Goal: Navigation & Orientation: Find specific page/section

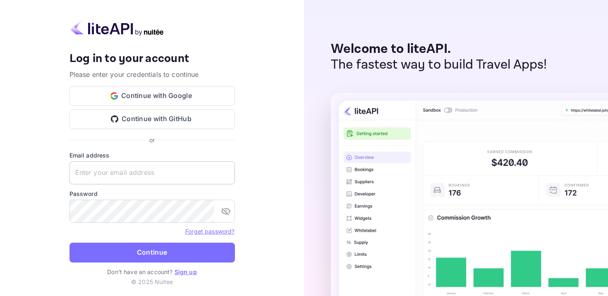
click at [160, 178] on input "text" at bounding box center [151, 172] width 165 height 23
click at [168, 174] on input "text" at bounding box center [151, 172] width 165 height 23
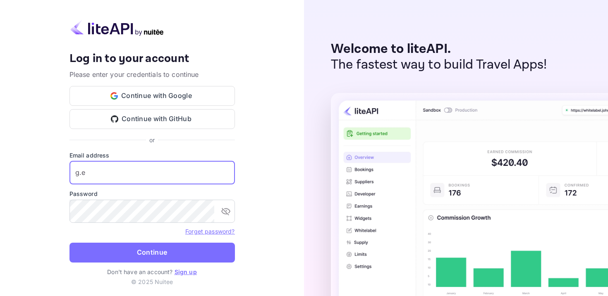
type input "[DOMAIN_NAME]"
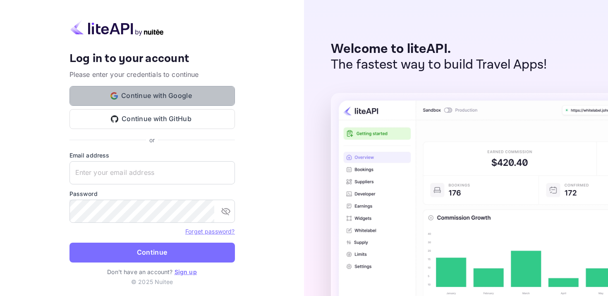
click at [171, 100] on button "Continue with Google" at bounding box center [151, 96] width 165 height 20
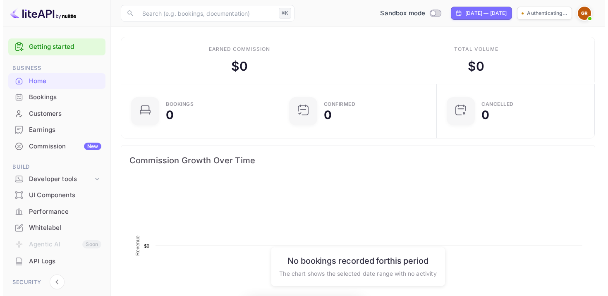
scroll to position [128, 147]
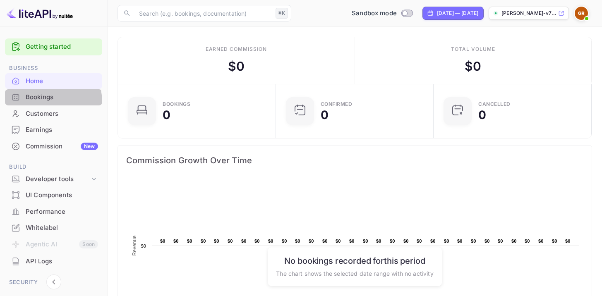
click at [29, 103] on div "Bookings" at bounding box center [53, 97] width 97 height 16
